Goal: Task Accomplishment & Management: Complete application form

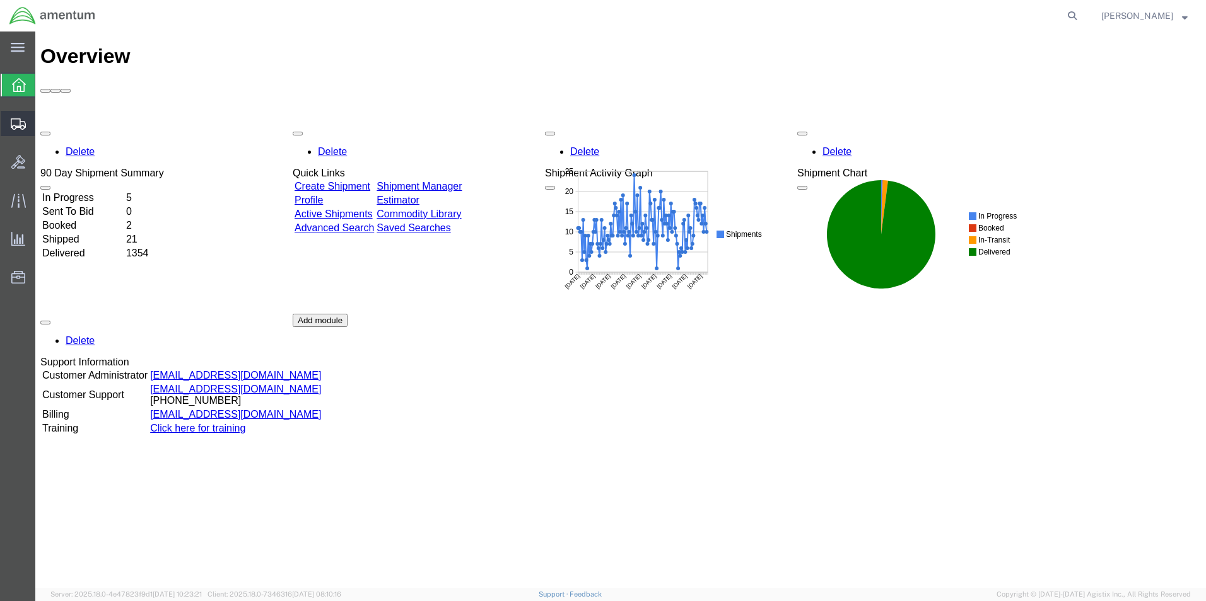
click at [0, 0] on span "Create Shipment" at bounding box center [0, 0] width 0 height 0
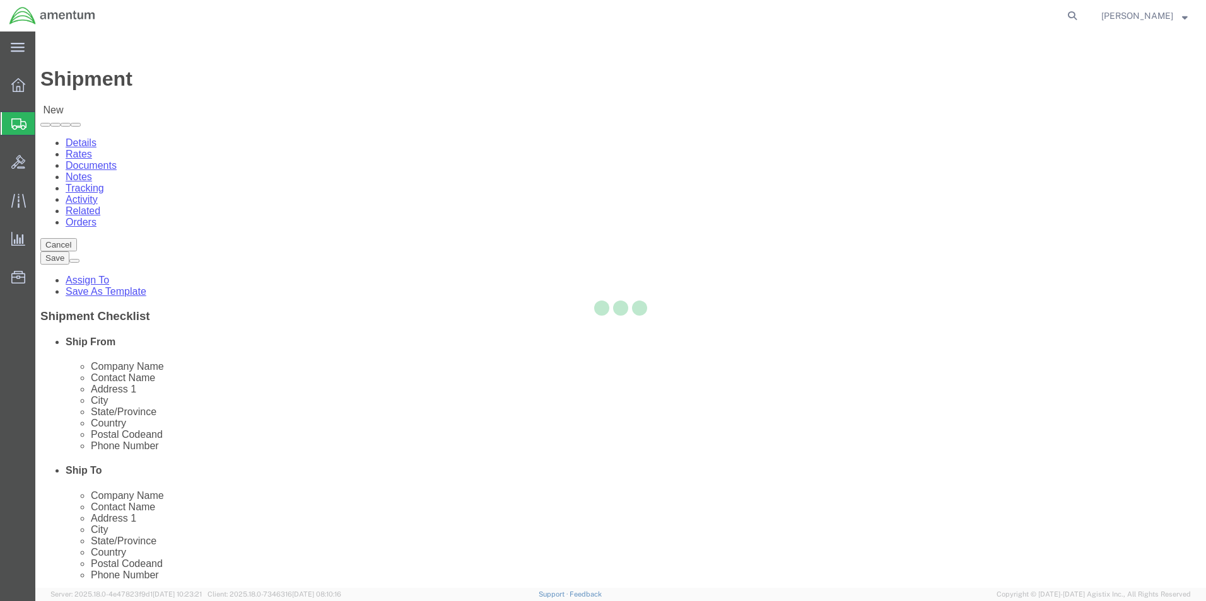
select select
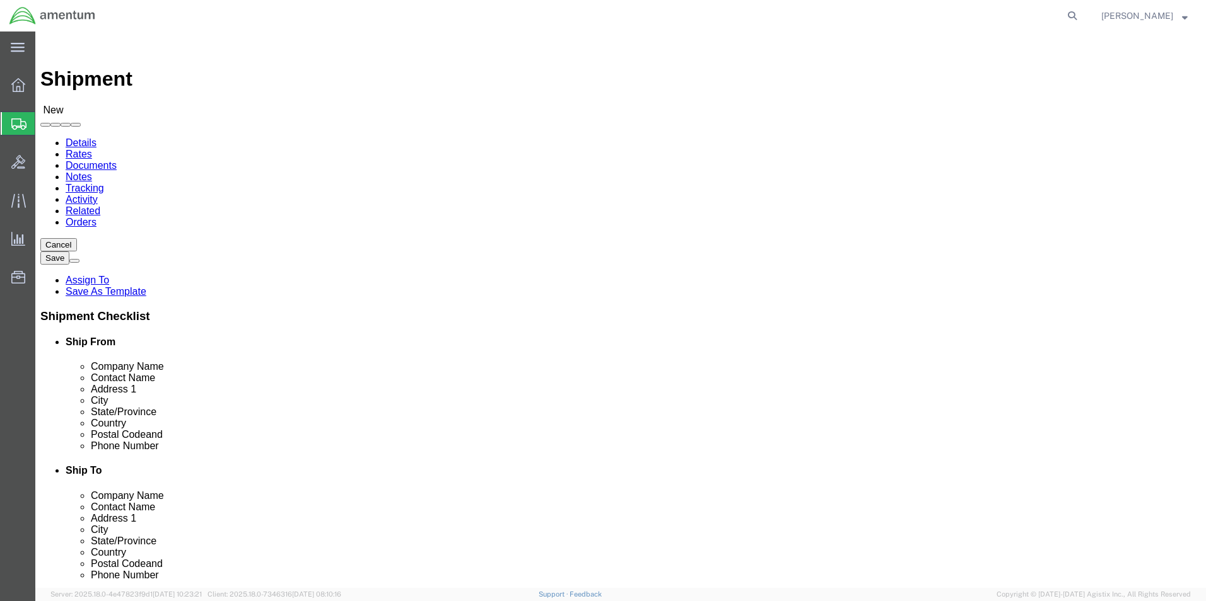
select select "MYPROFILE"
select select "[GEOGRAPHIC_DATA]"
type input "UV"
select select "49950"
select select "[GEOGRAPHIC_DATA]"
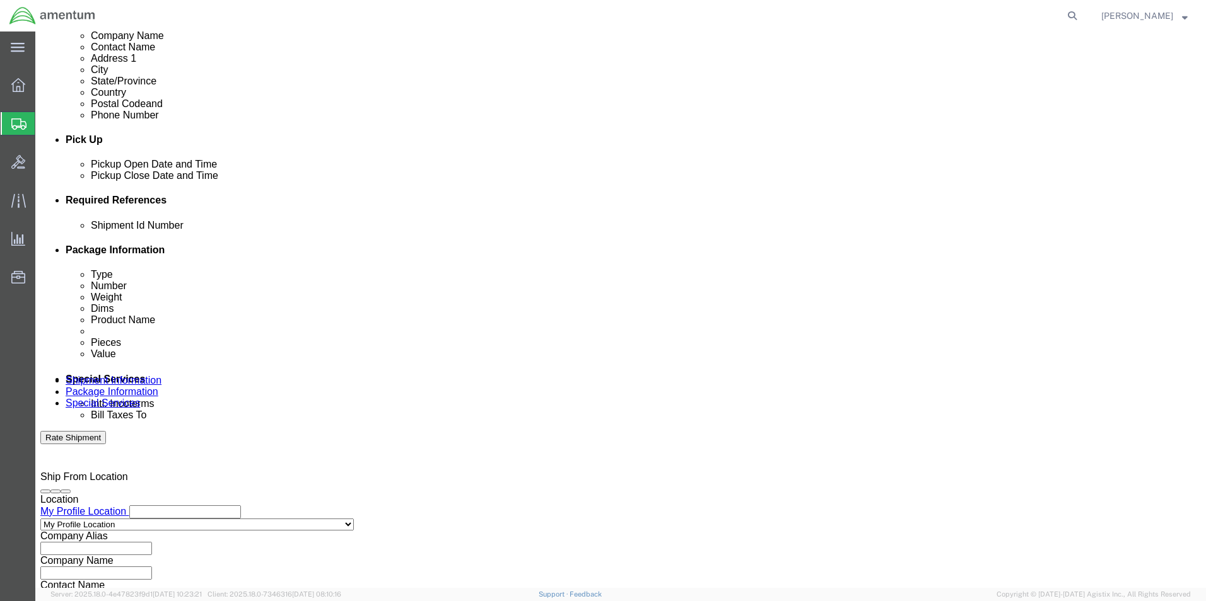
scroll to position [504, 0]
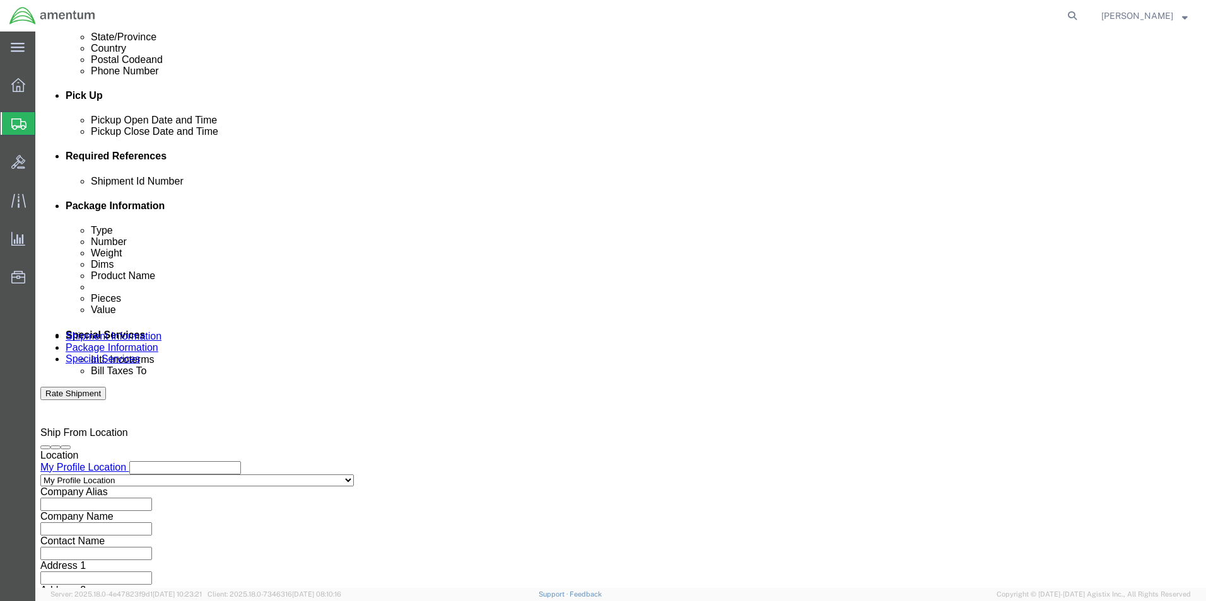
click input "text"
type input "922025"
click button "Add reference"
click select "Select Account Type Activity ID Airline Appointment Number ASN Batch Request # …"
select select "DEPT"
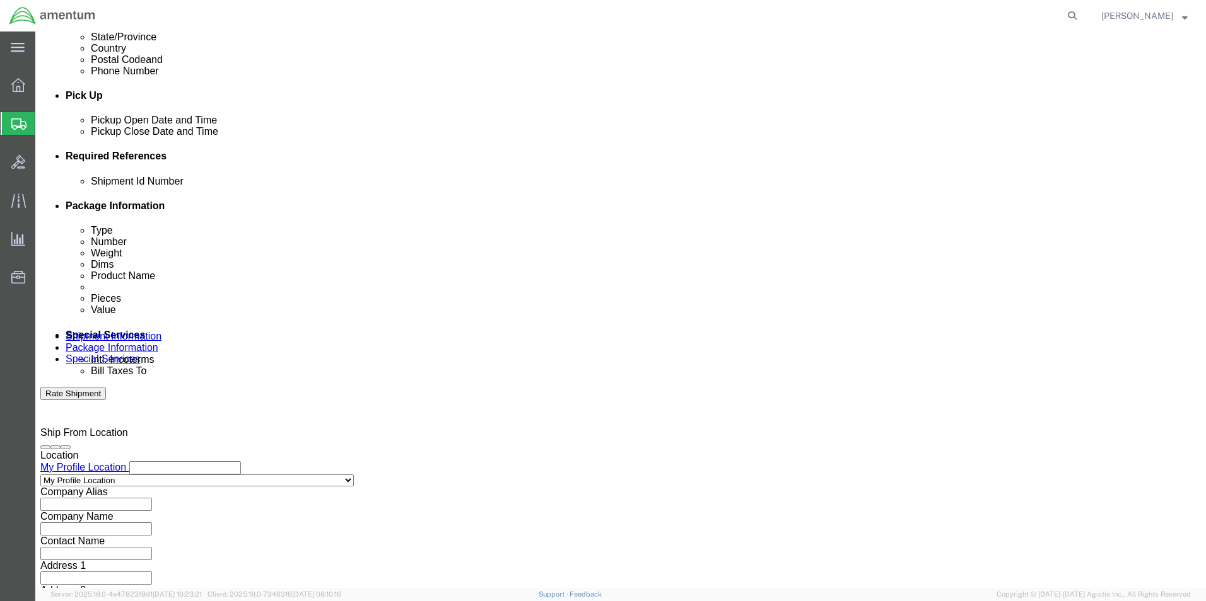
click select "Select Account Type Activity ID Airline Appointment Number ASN Batch Request # …"
type input "CBP"
click button "Add reference"
click select "Select Account Type Activity ID Airline Appointment Number ASN Batch Request # …"
select select "CUSTREF"
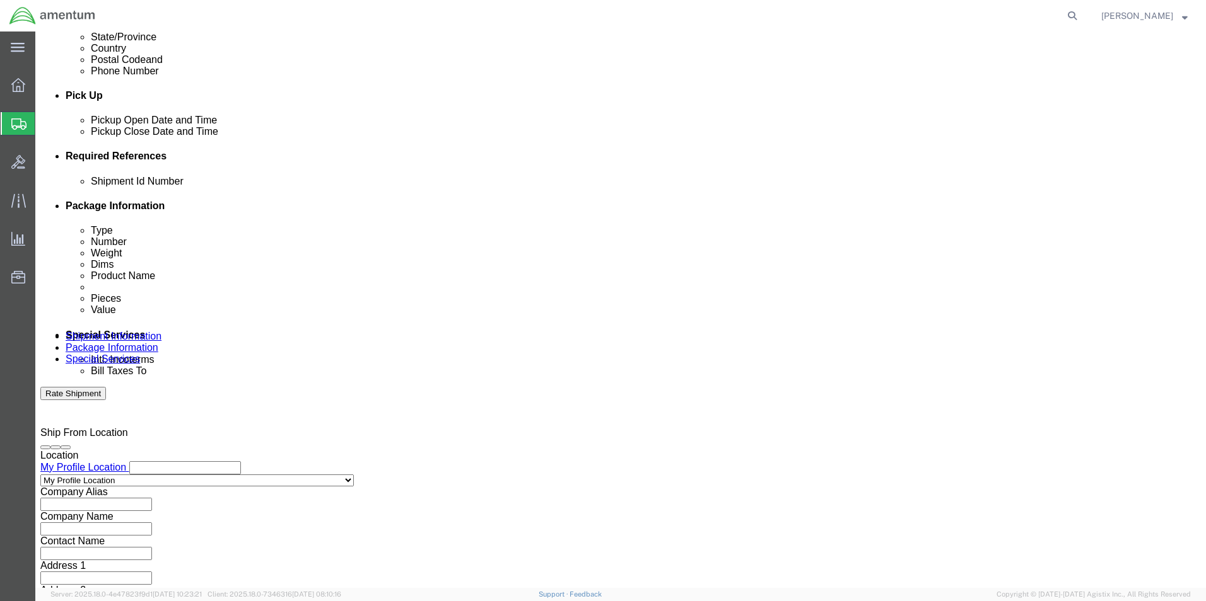
click select "Select Account Type Activity ID Airline Appointment Number ASN Batch Request # …"
click input "text"
type input "23310CA015020"
click select "Select Air Less than Truckload Multi-Leg Ocean Freight Rail Small Parcel Truckl…"
select select "SMAL"
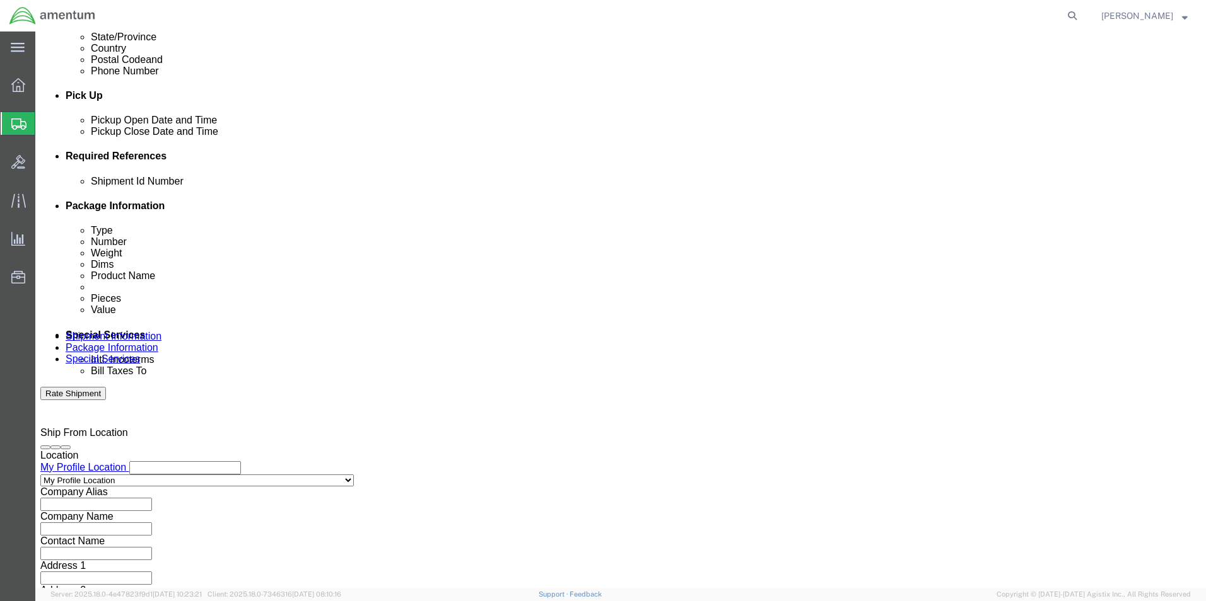
click select "Select Air Less than Truckload Multi-Leg Ocean Freight Rail Small Parcel Truckl…"
click button "Continue"
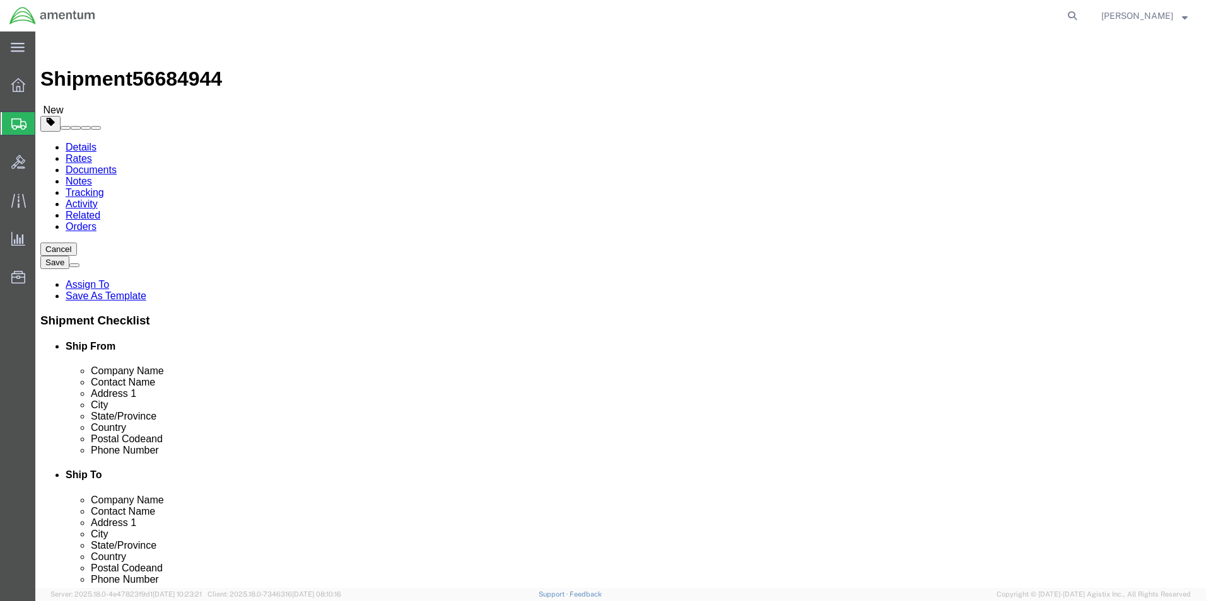
click select "Select Bale(s) Basket(s) Bolt(s) Bottle(s) Buckets Bulk Bundle(s) Can(s) Cardbo…"
select select "ENV"
click select "Select Bale(s) Basket(s) Bolt(s) Bottle(s) Buckets Bulk Bundle(s) Can(s) Cardbo…"
type input "9.50"
type input "12.50"
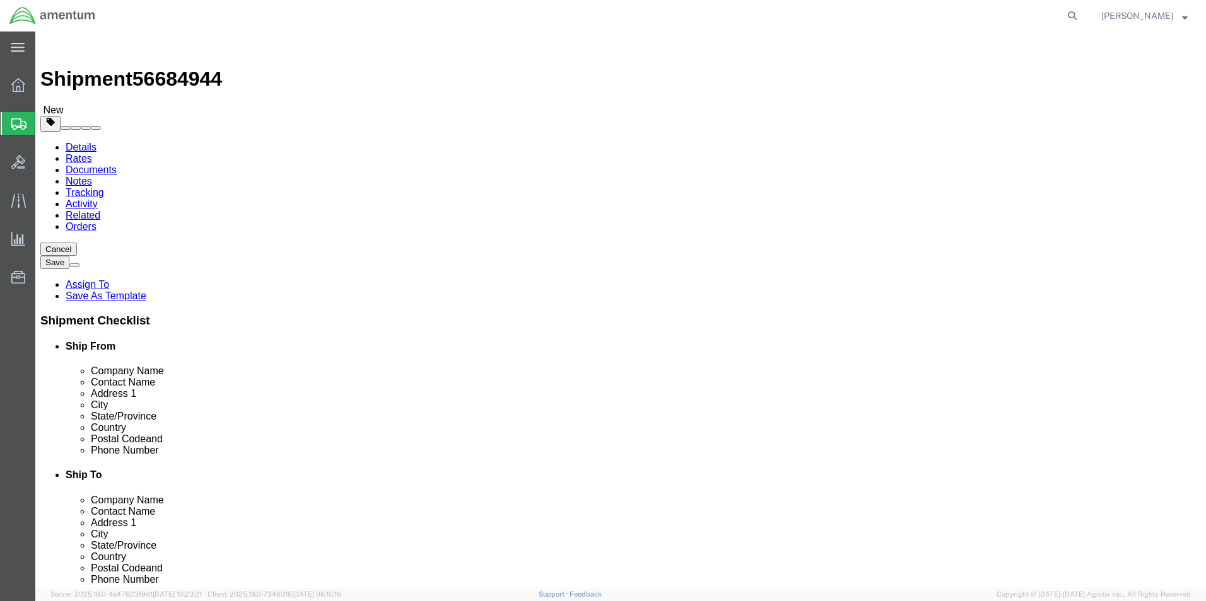
type input "0.25"
type input "1"
click link "Add Content"
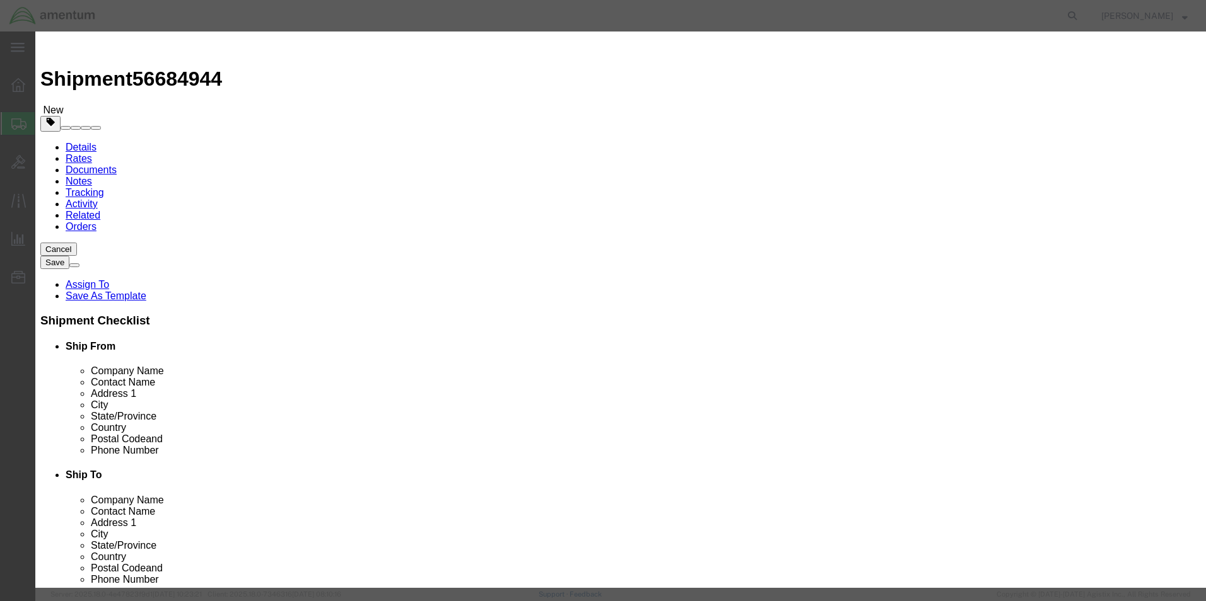
click input "text"
type input "PIN, [PERSON_NAME]"
type input "10"
type input "20.00"
click button "Save & Close"
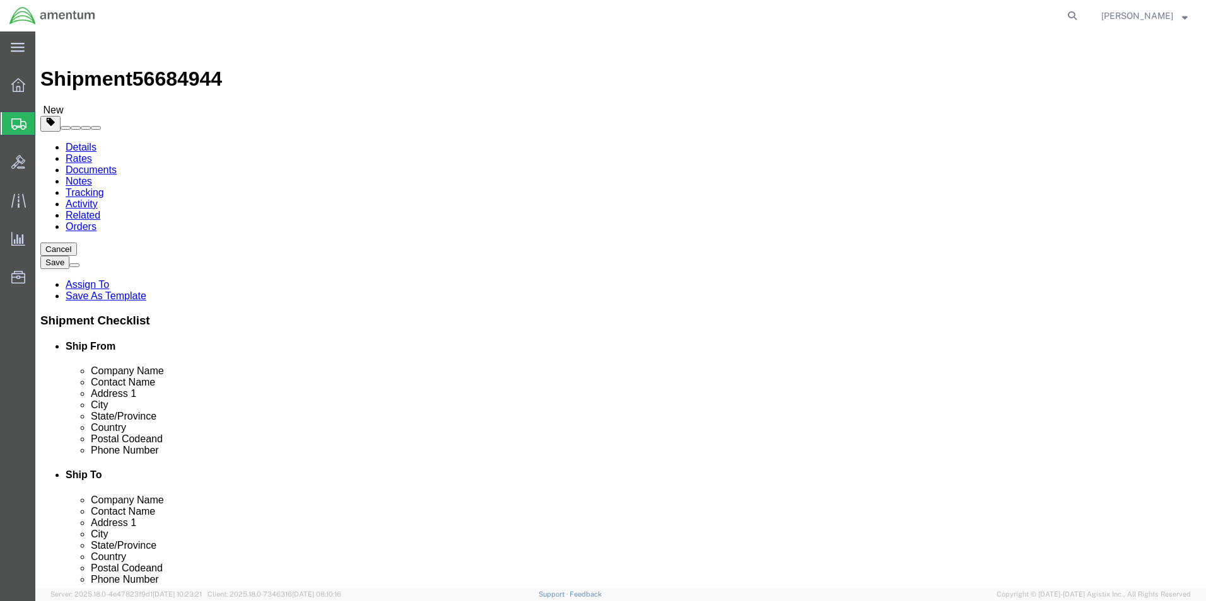
click link "Shipment Information"
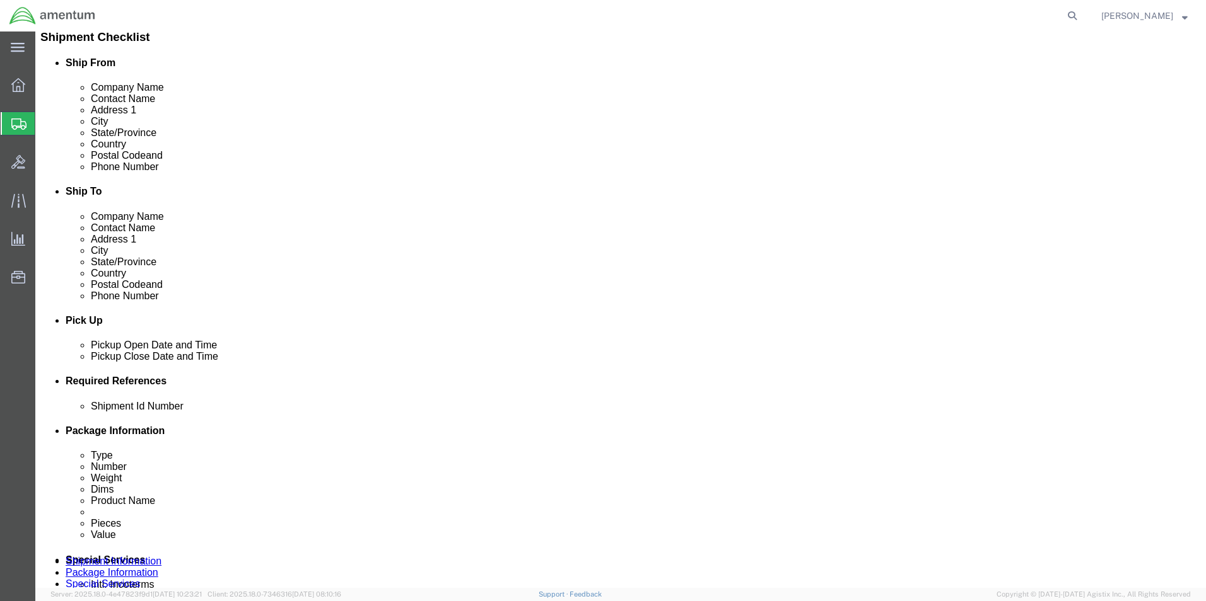
scroll to position [315, 0]
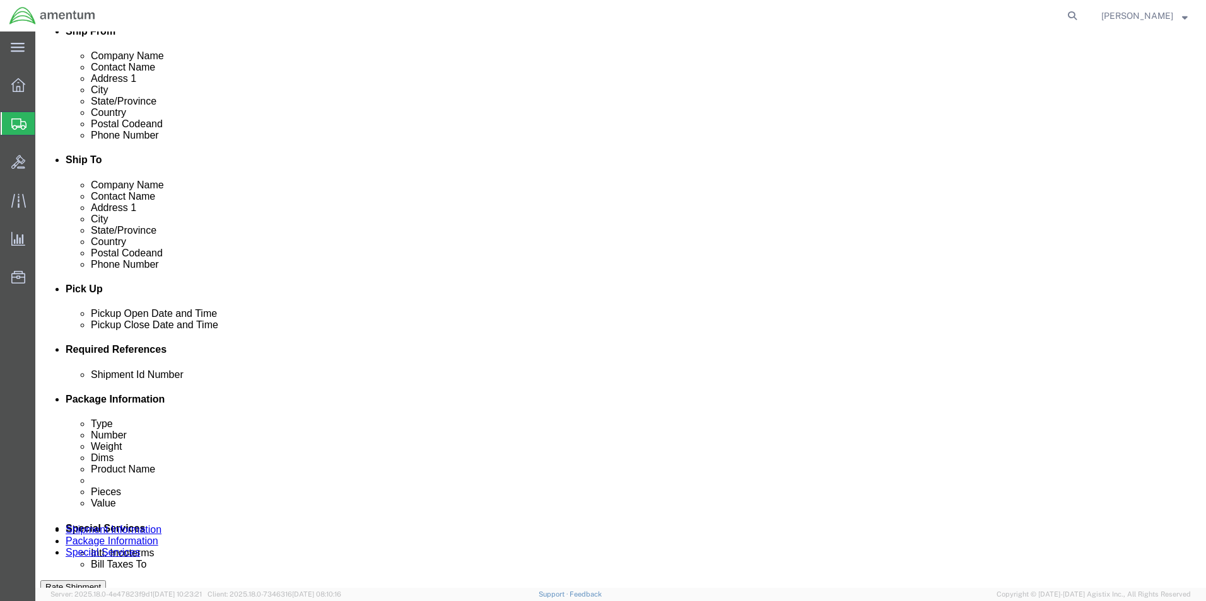
click div "[DATE] 9:00 AM"
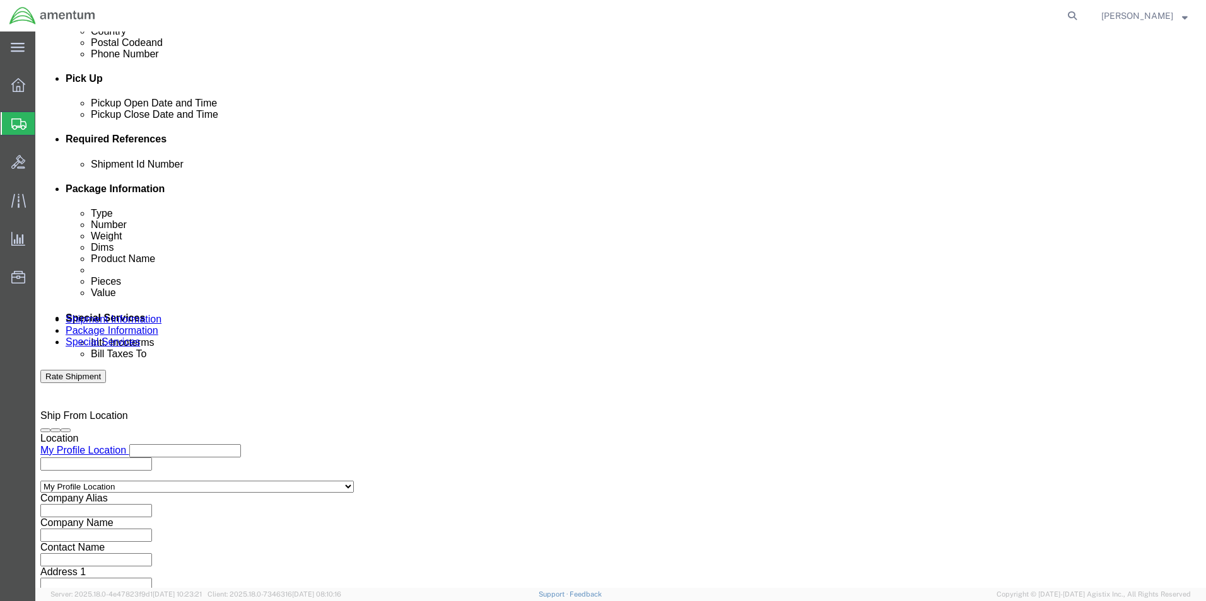
type input "2:30 PM"
click button "Apply"
click button "Continue"
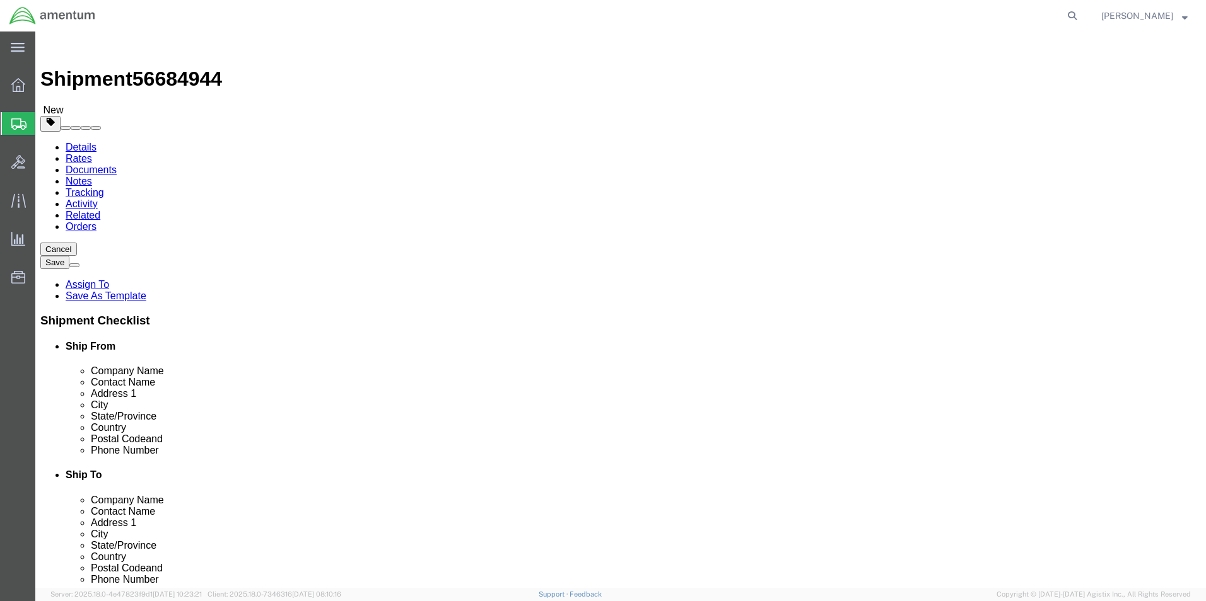
click button "Continue"
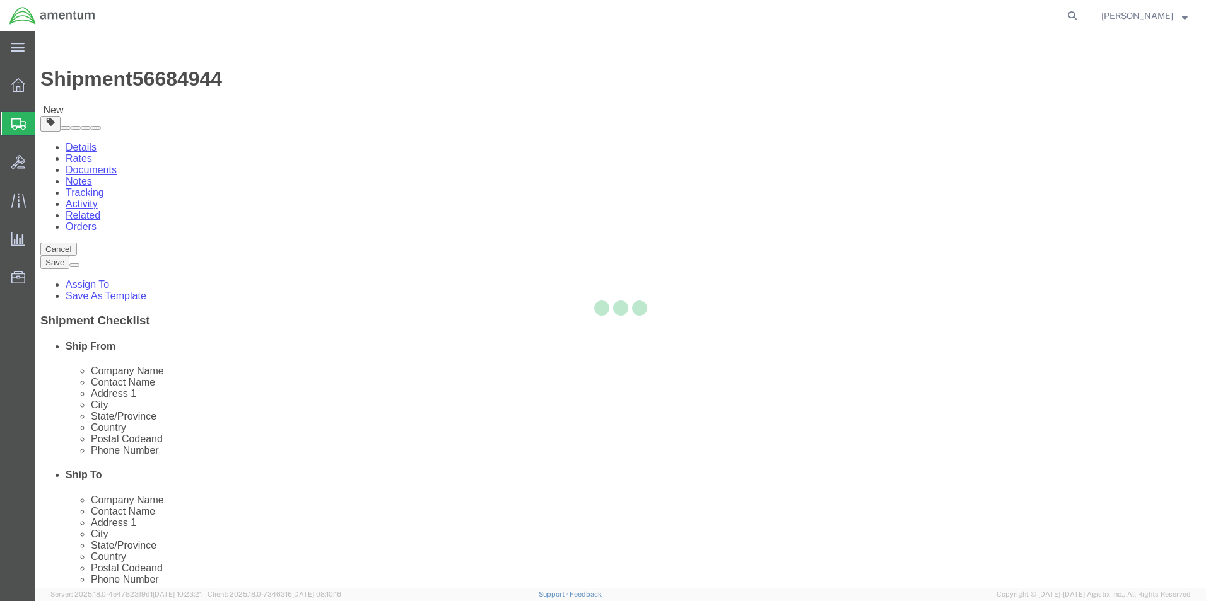
select select
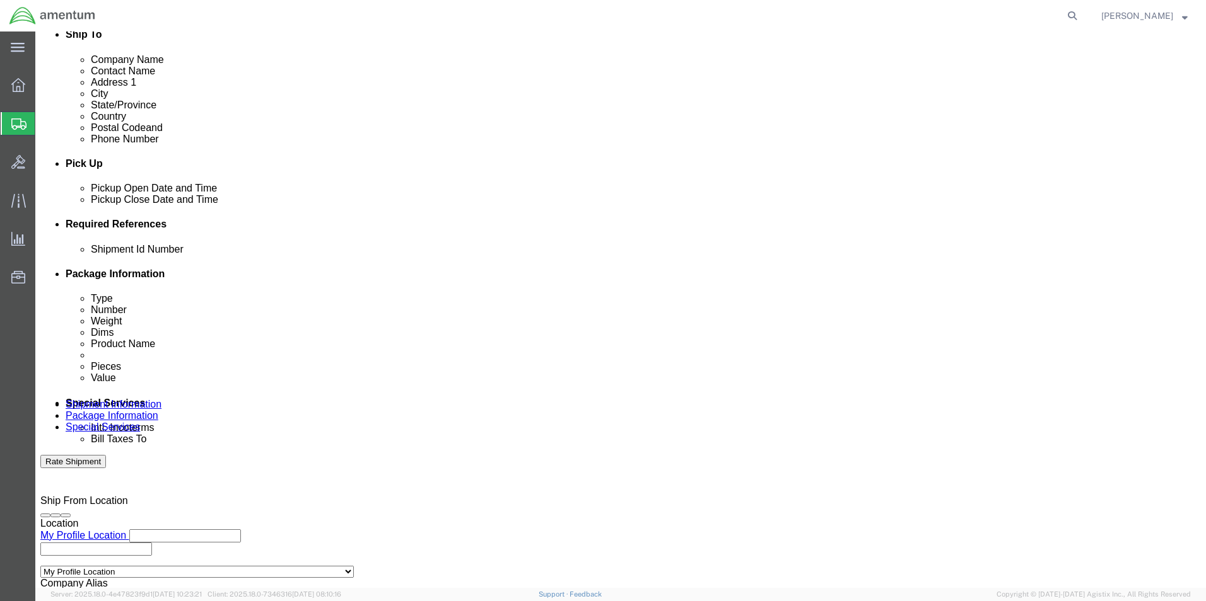
scroll to position [441, 0]
click select "Select Buyer Cost Center Department Operations Number Order Number Sales Person"
select select "COSTCENTER"
click select "Select Buyer Cost Center Department Operations Number Order Number Sales Person"
type input "6118.03.03.2219.000.ELP.0000"
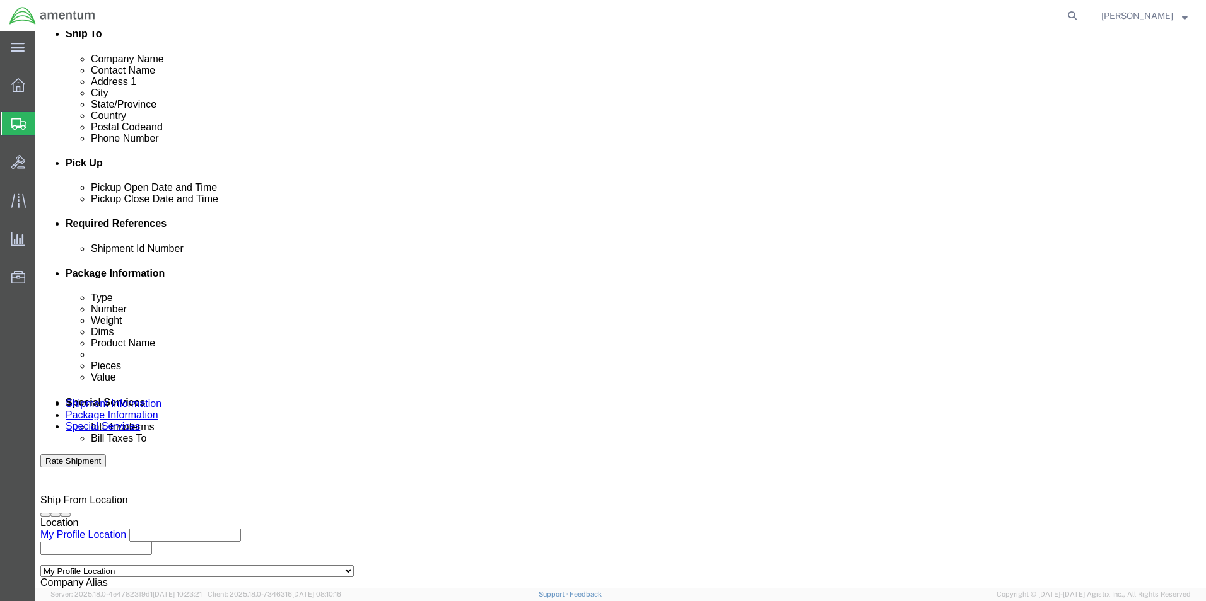
click select "Select Recipient Account Sender/Shipper Third Party Account"
select select "SHIP"
click select "Select Recipient Account Sender/Shipper Third Party Account"
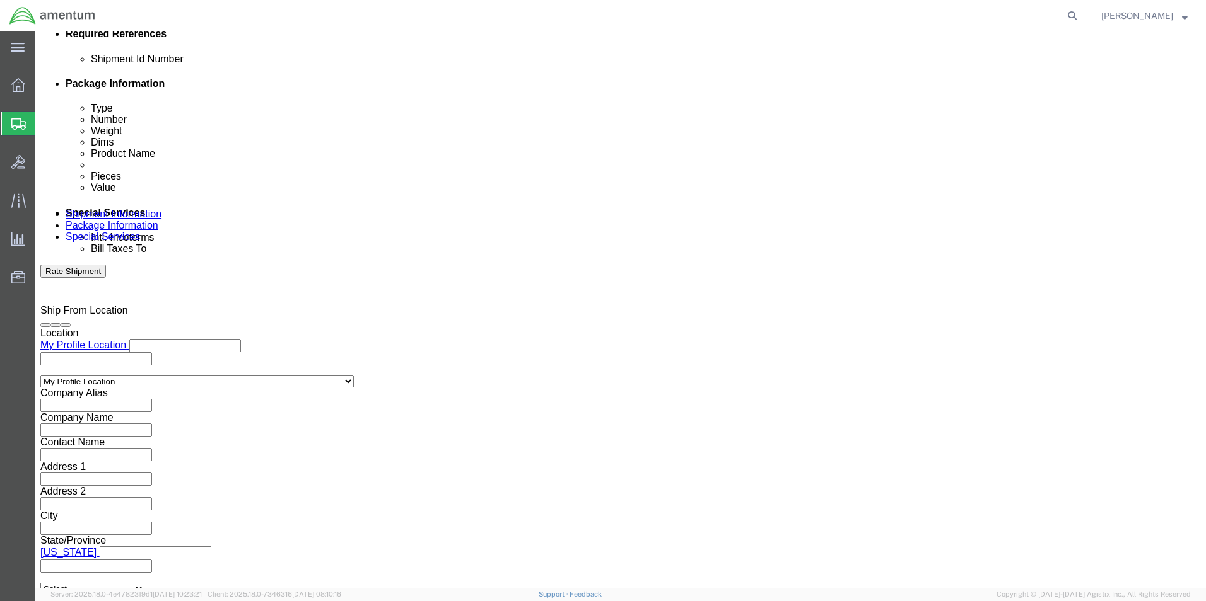
scroll to position [694, 0]
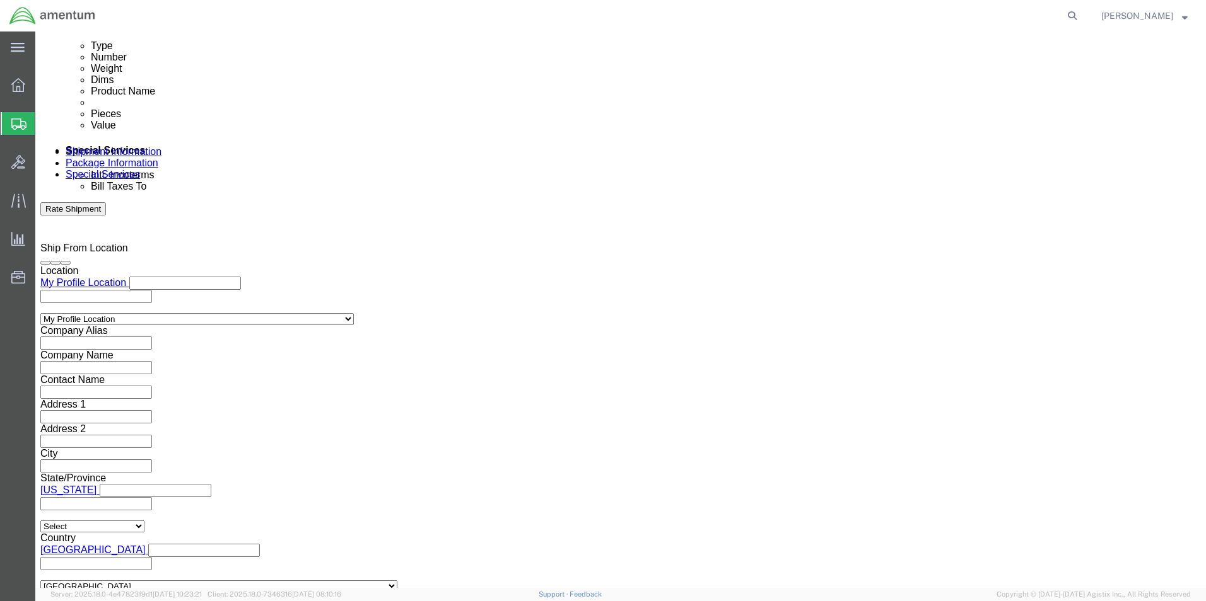
click input "text"
type input "[PERSON_NAME]"
type input "[PERSON_NAME][EMAIL_ADDRESS][PERSON_NAME][DOMAIN_NAME]"
click button "Rate Shipment"
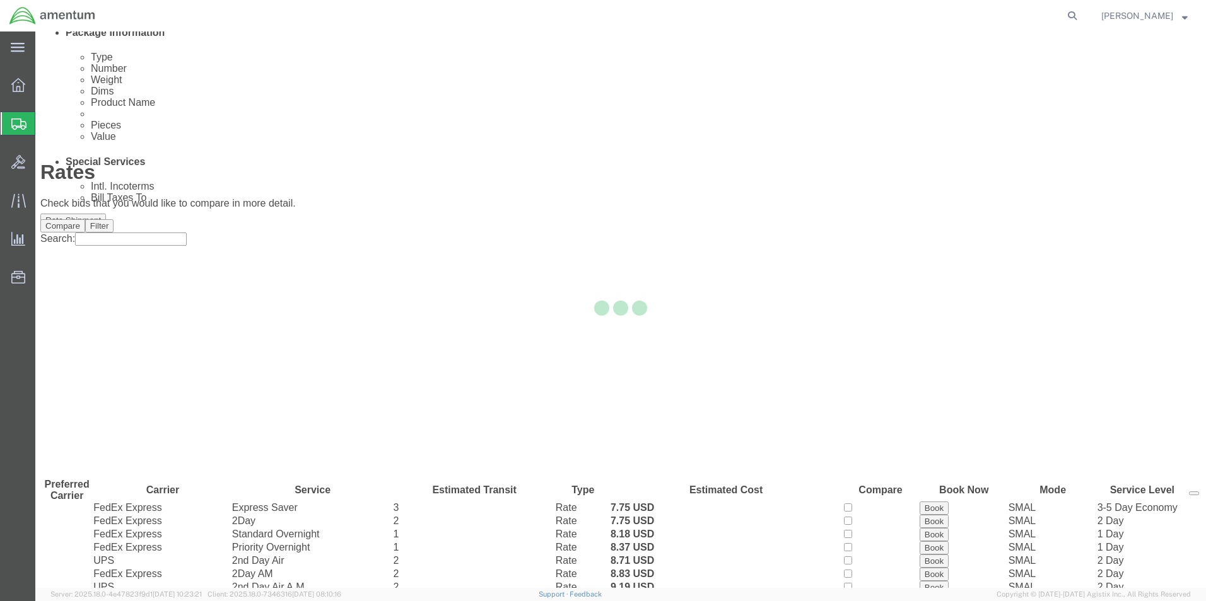
scroll to position [0, 0]
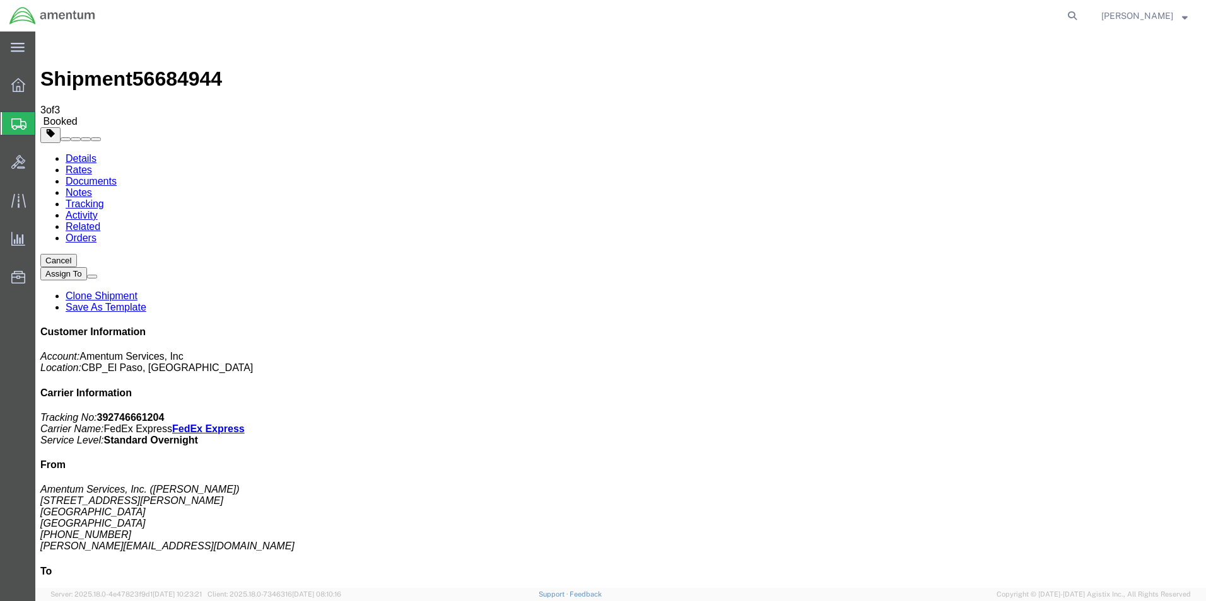
click at [74, 153] on link "Details" at bounding box center [81, 158] width 31 height 11
click link "Schedule pickup request"
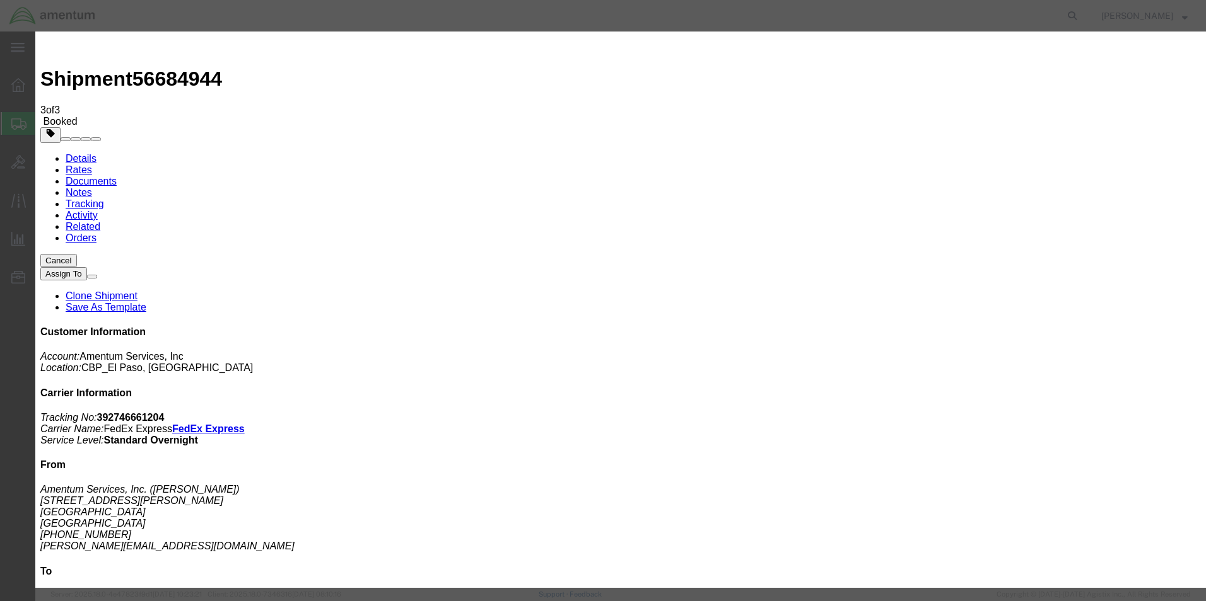
click button "Close"
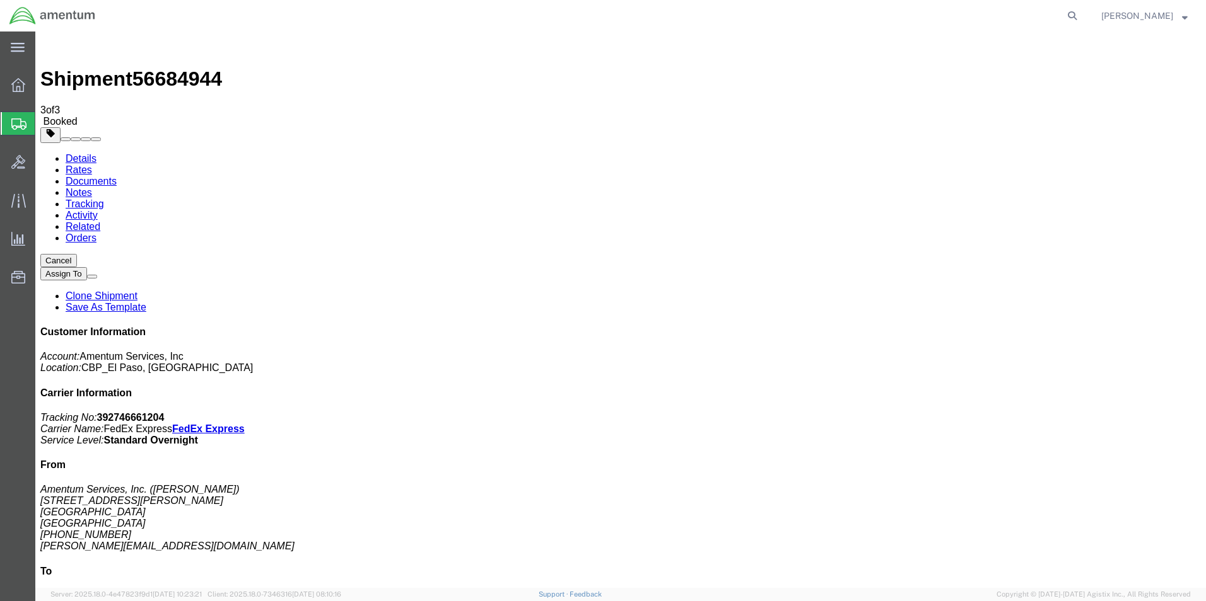
click link "Schedule pickup request"
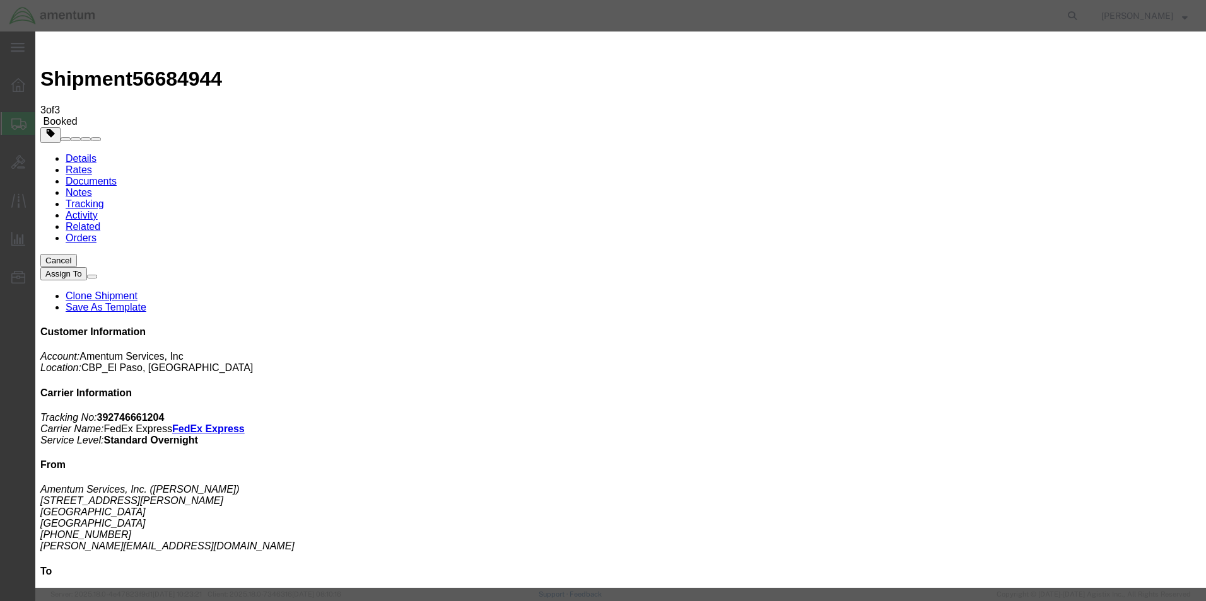
click button "Close"
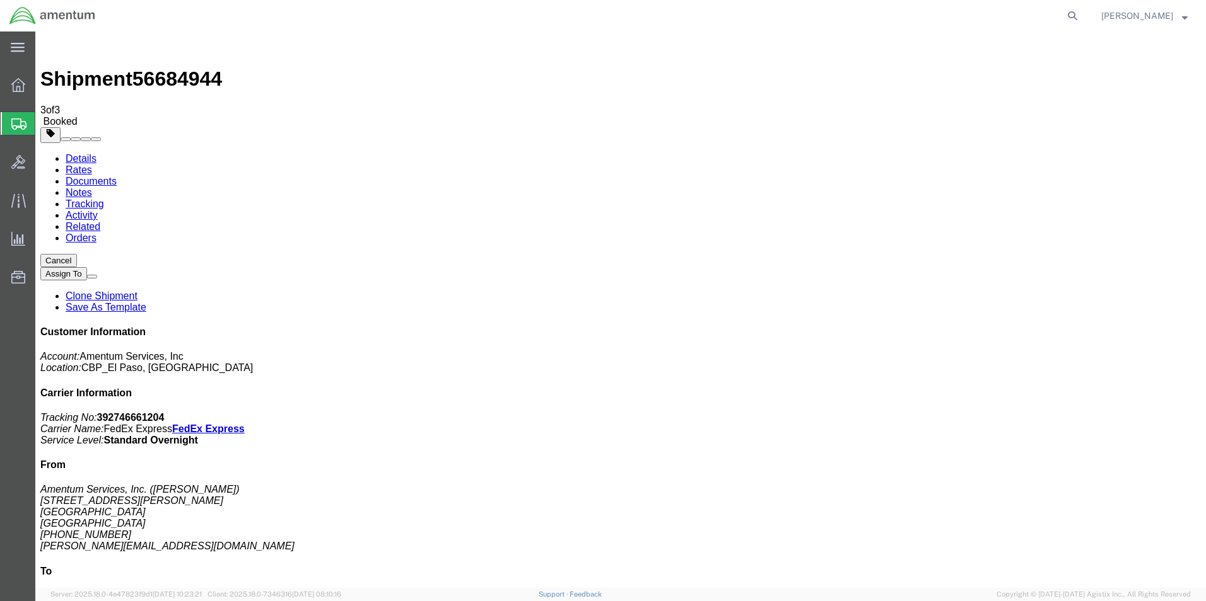
click link "Schedule pickup request"
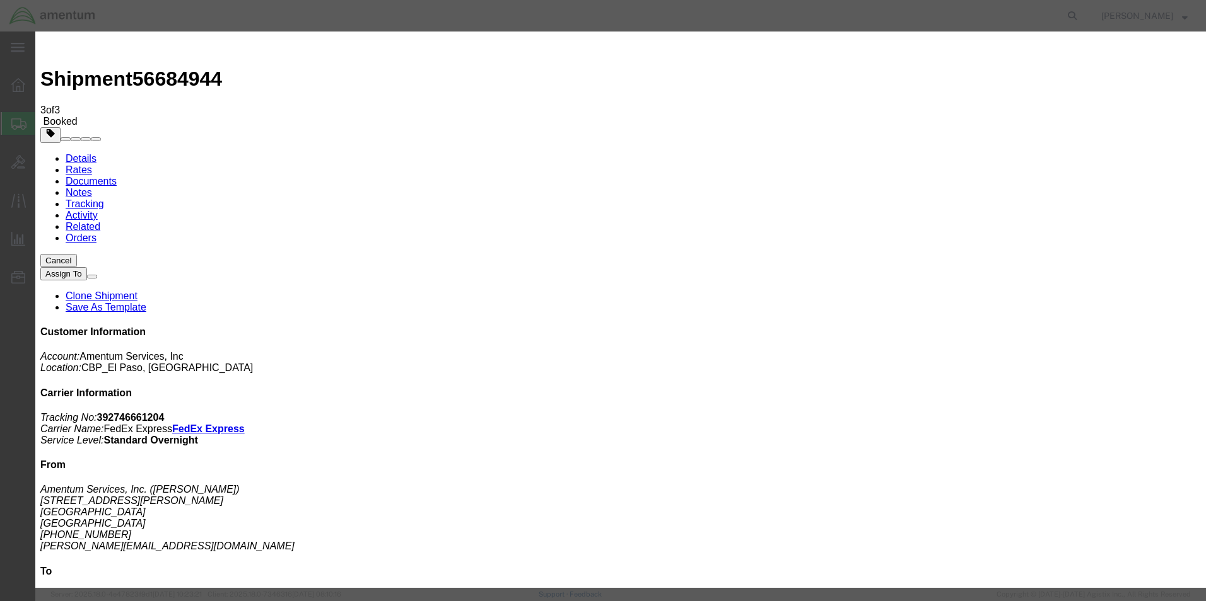
click button "Close"
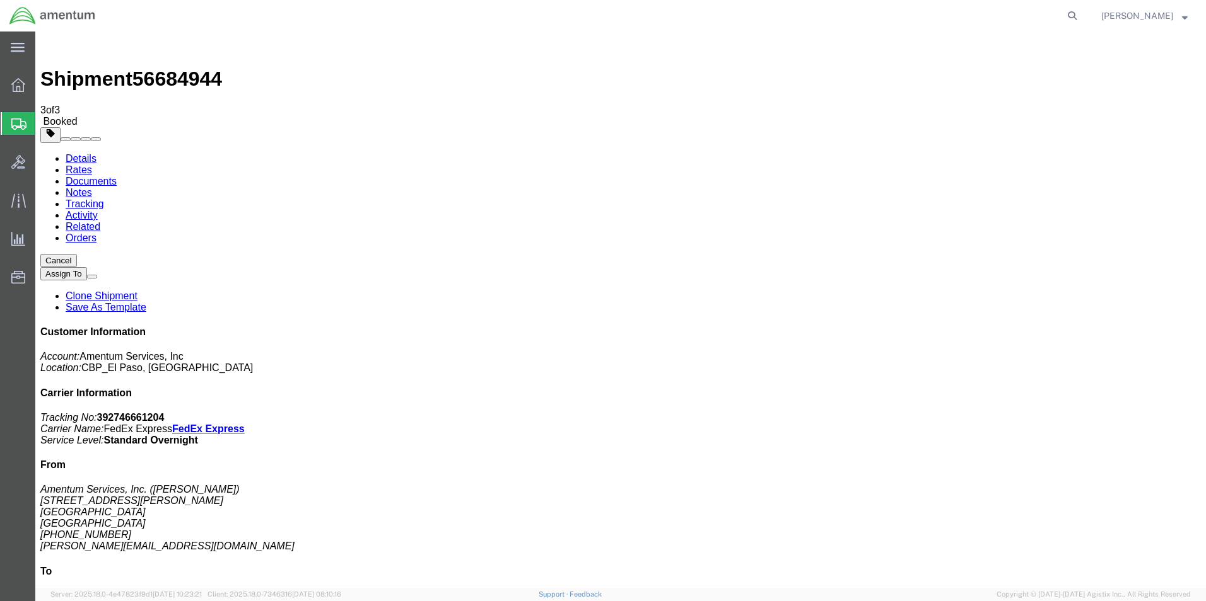
click span "button"
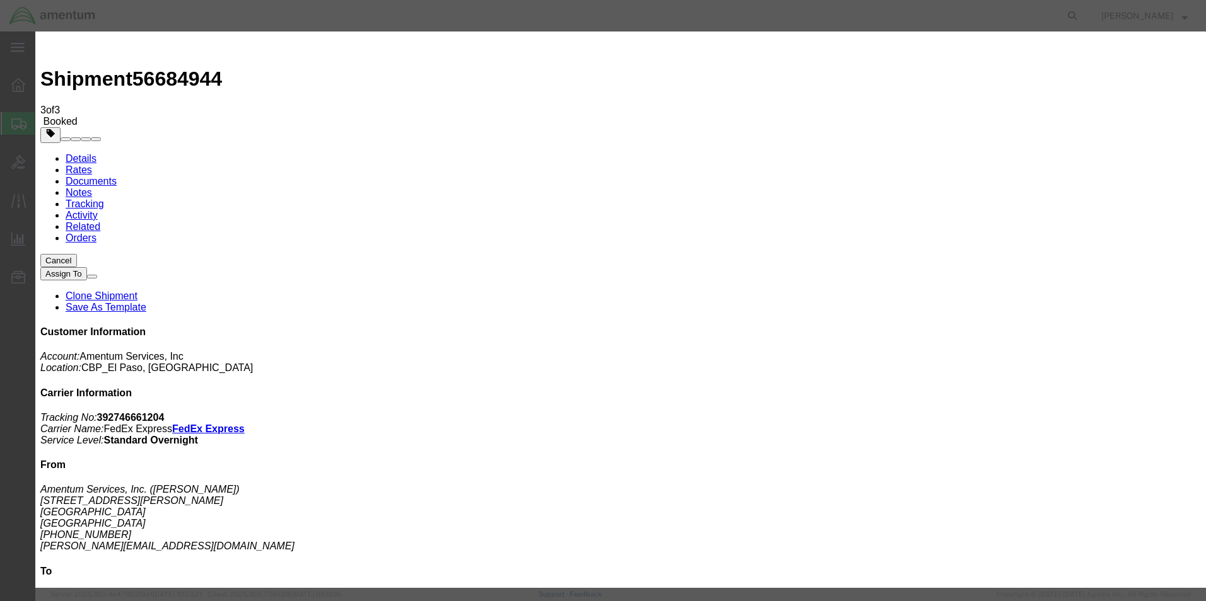
click div "[DATE] 2:30 PM"
type input "3:30 PM"
click button "Apply"
click button "Save"
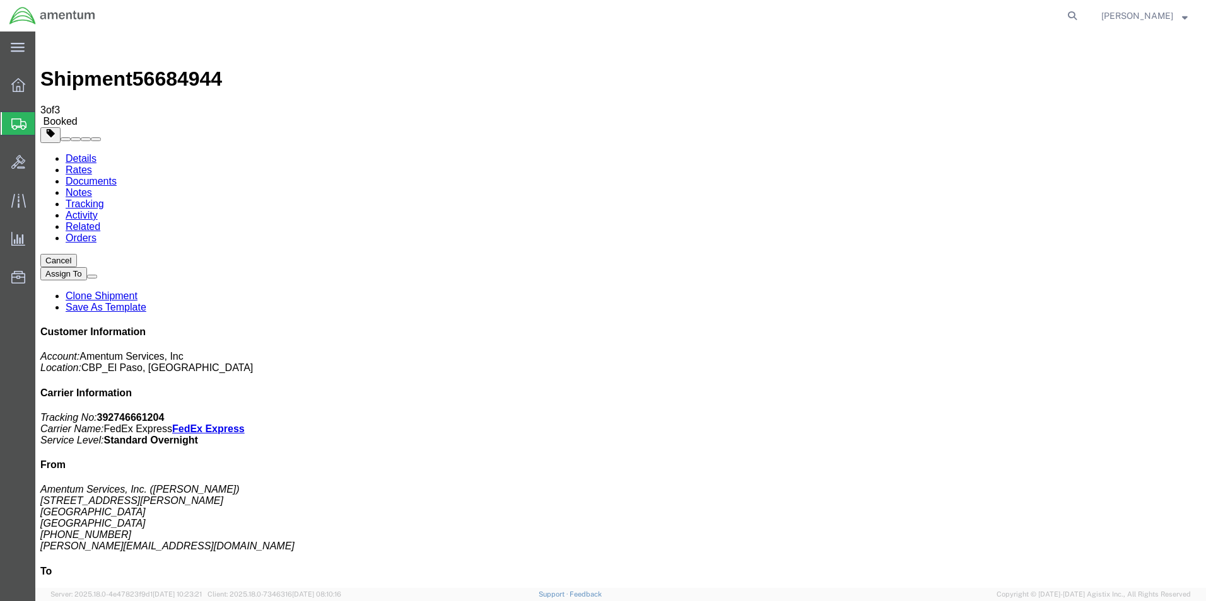
click button "Close"
click link "Schedule pickup request"
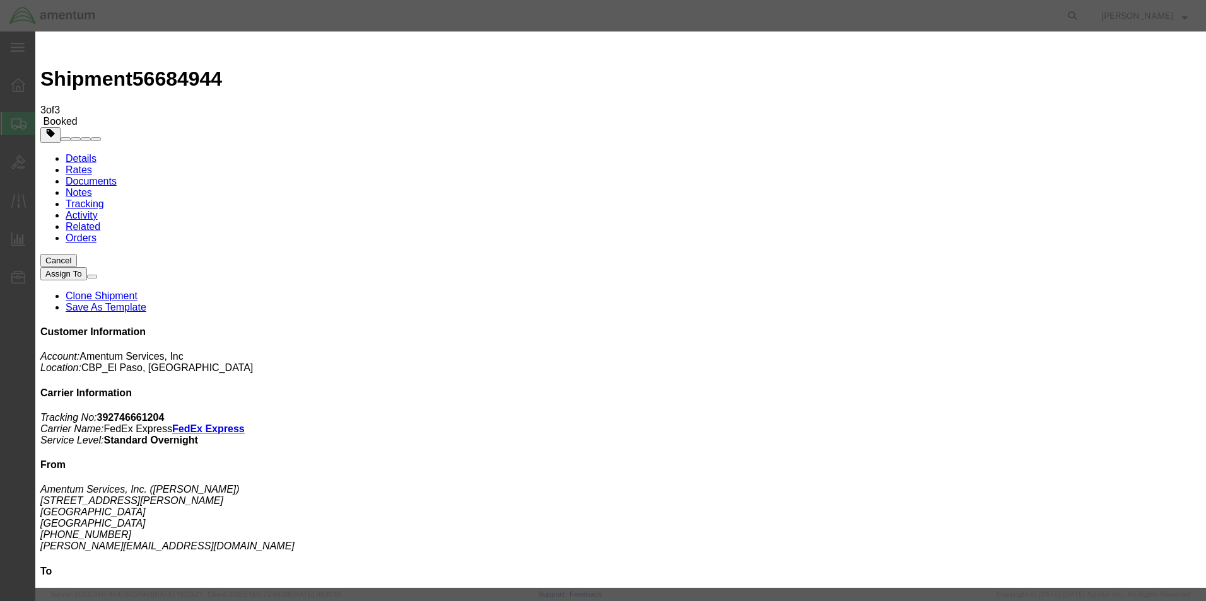
click button "Close"
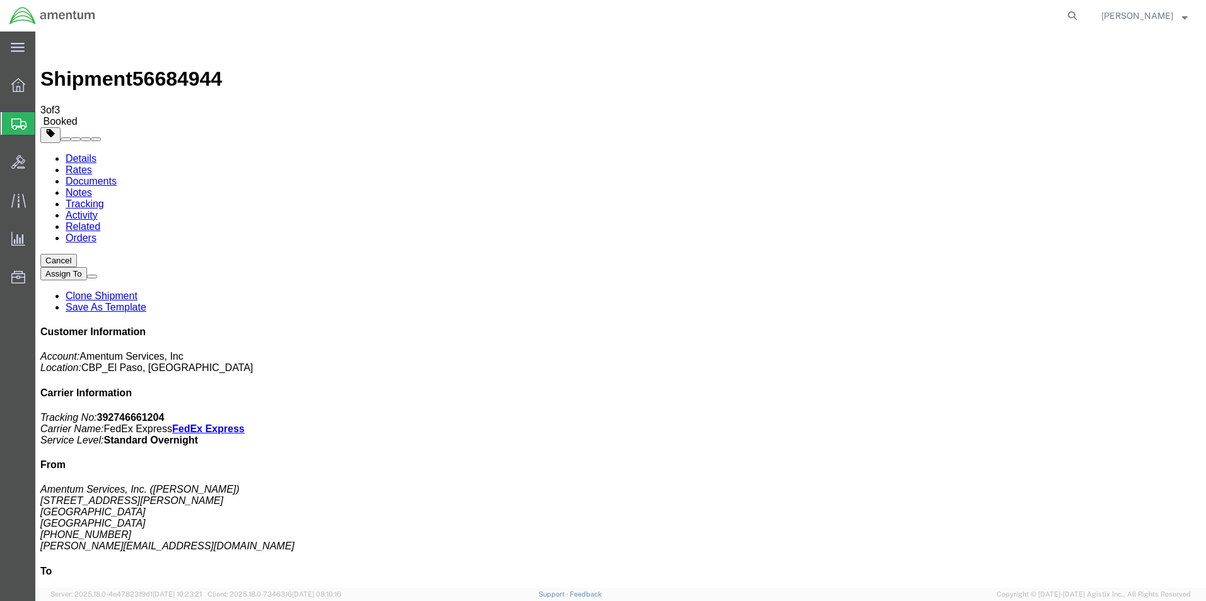
click span "button"
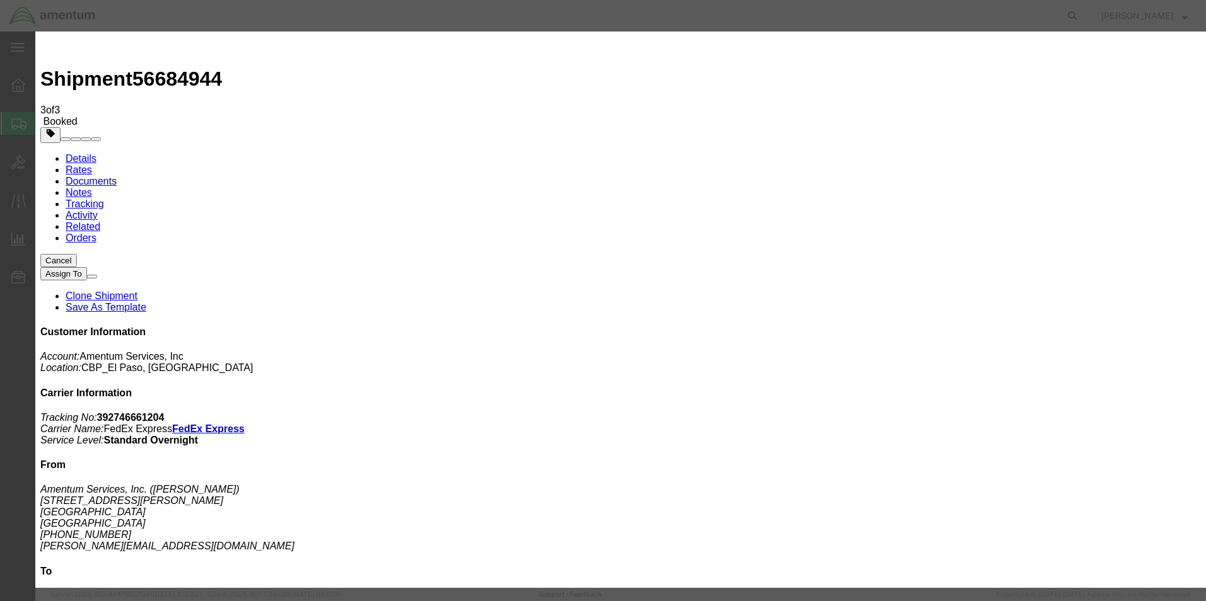
click div "[DATE] 2:30 PM"
type input "1:30 PM"
click button "Apply"
click button "Save"
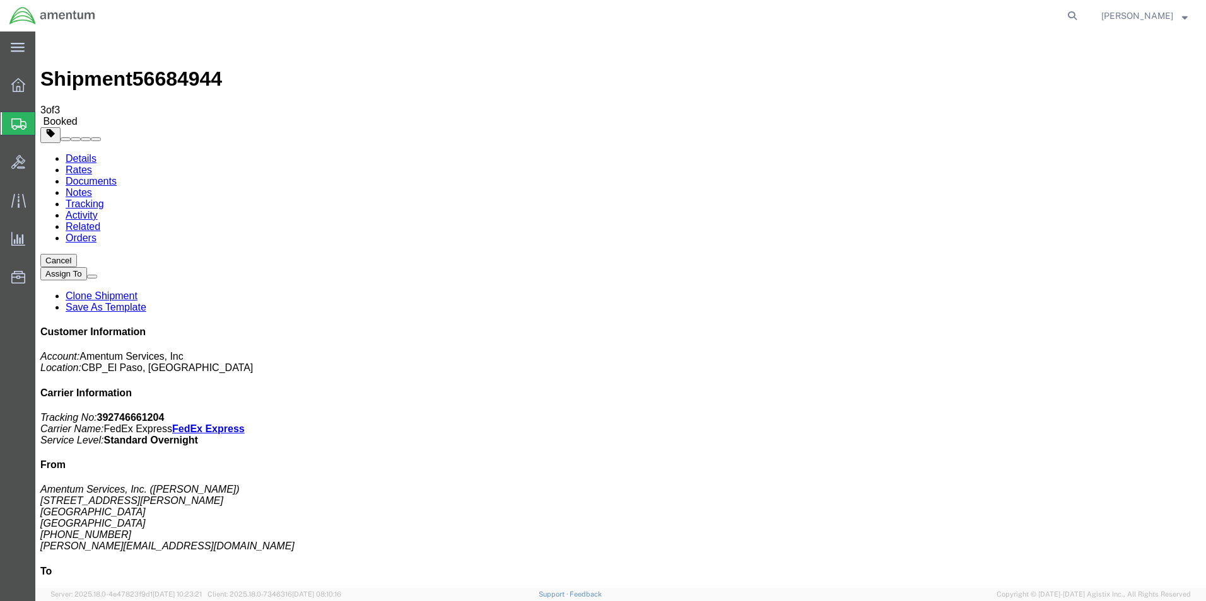
click button "Close"
click at [1187, 16] on strong "button" at bounding box center [1185, 15] width 6 height 4
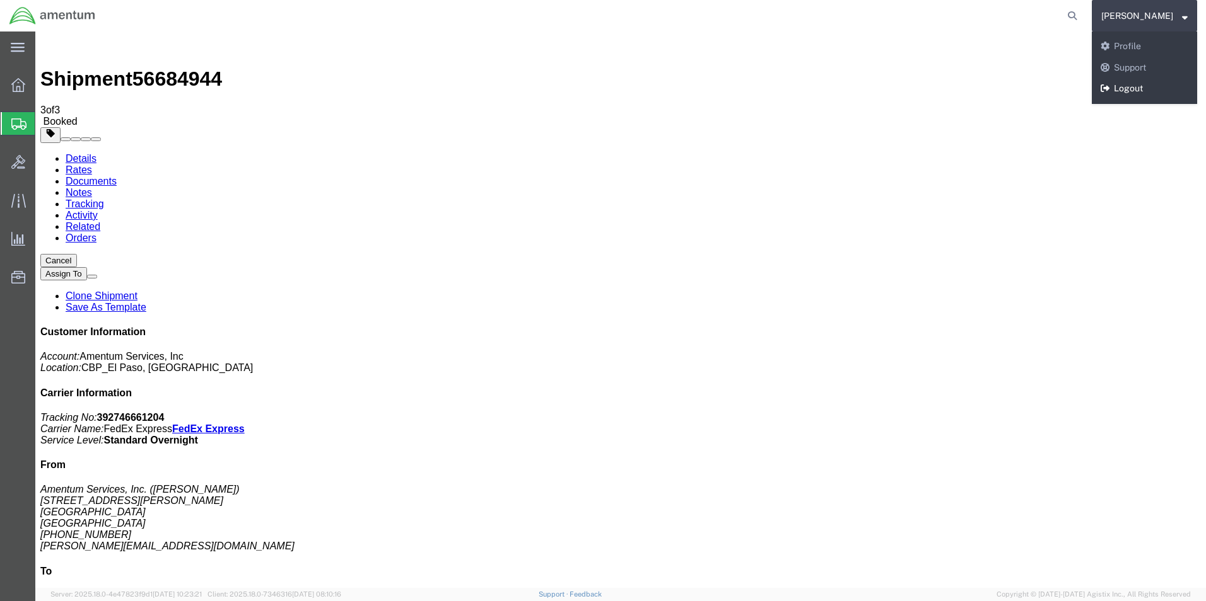
click at [1107, 88] on link "Logout" at bounding box center [1143, 88] width 105 height 21
